Goal: Go to known website: Go to known website

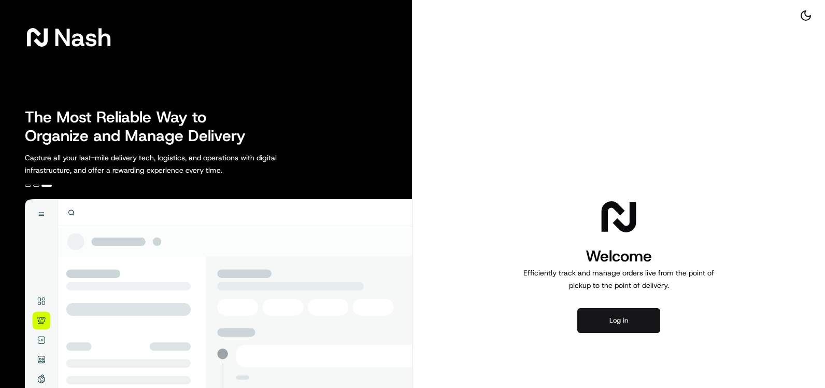
click at [606, 316] on button "Log in" at bounding box center [618, 320] width 83 height 25
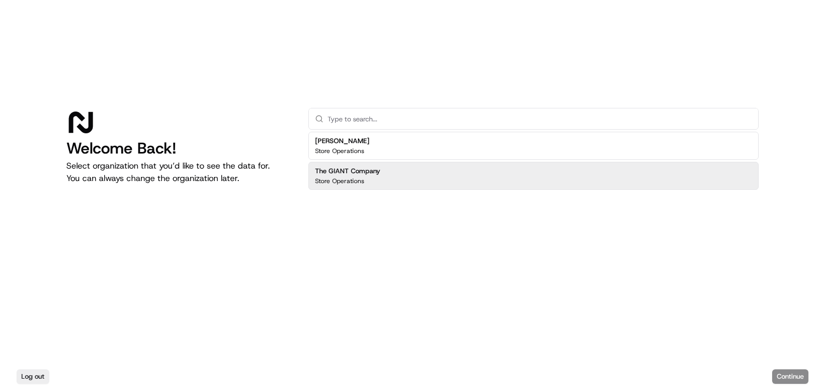
click at [413, 179] on div "The GIANT Company Store Operations" at bounding box center [533, 176] width 450 height 28
click at [794, 371] on button "Continue" at bounding box center [790, 376] width 36 height 15
